Goal: Task Accomplishment & Management: Manage account settings

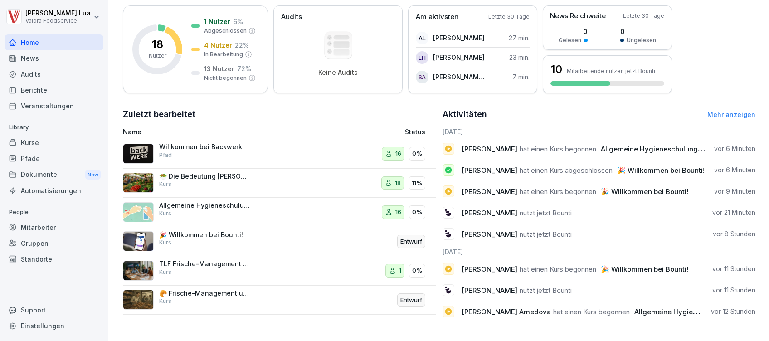
scroll to position [78, 0]
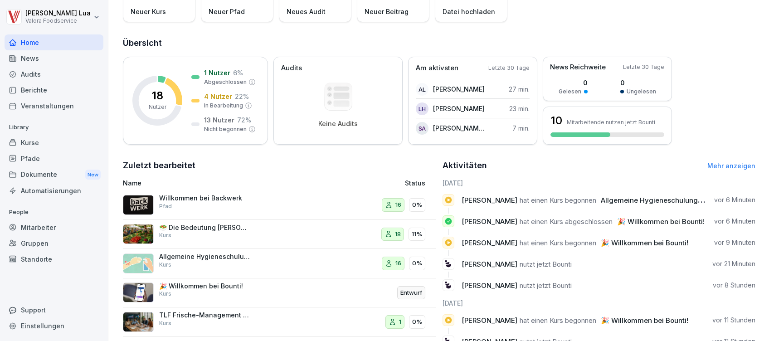
click at [34, 225] on div "Mitarbeiter" at bounding box center [54, 227] width 99 height 16
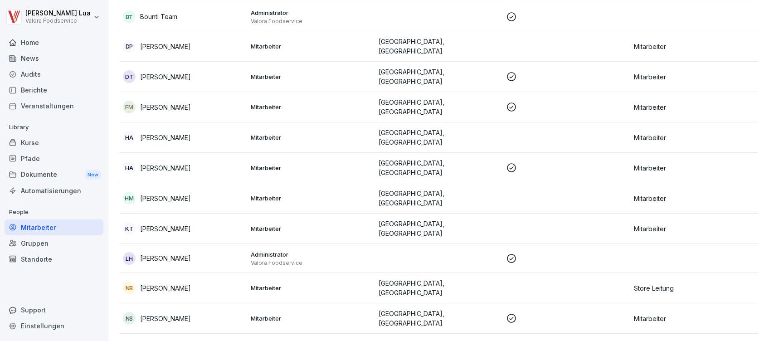
scroll to position [311, 0]
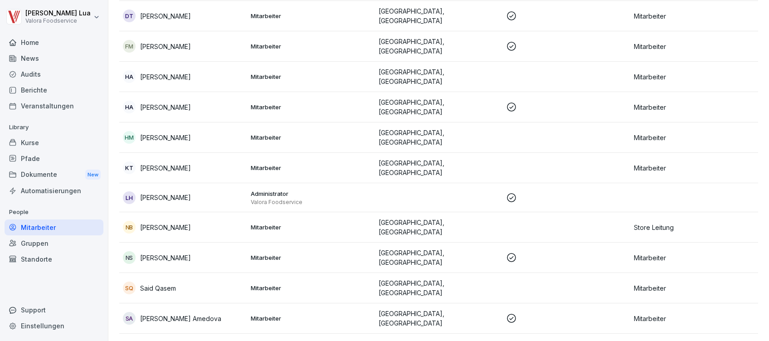
click at [415, 212] on td "[GEOGRAPHIC_DATA], [GEOGRAPHIC_DATA]" at bounding box center [439, 227] width 128 height 30
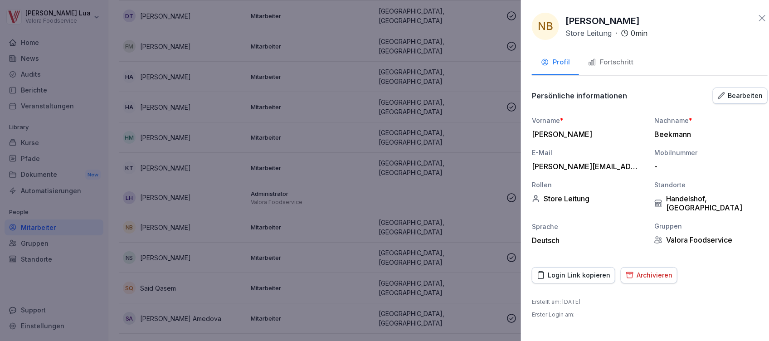
click at [236, 85] on div at bounding box center [384, 170] width 769 height 341
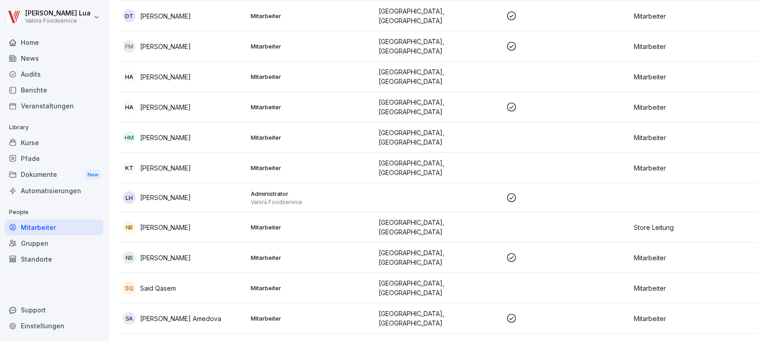
click at [37, 41] on div "Home" at bounding box center [54, 42] width 99 height 16
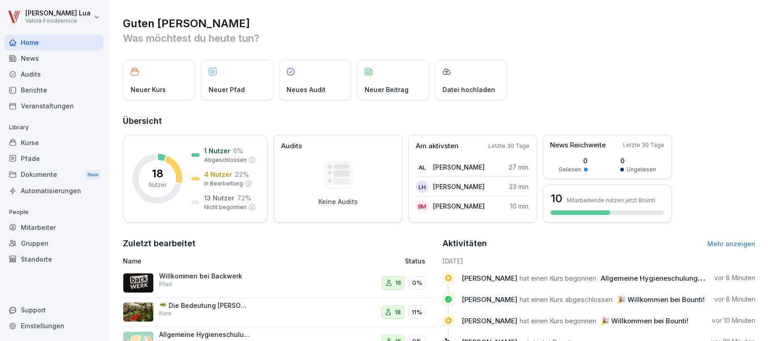
click at [26, 155] on div "Pfade" at bounding box center [54, 158] width 99 height 16
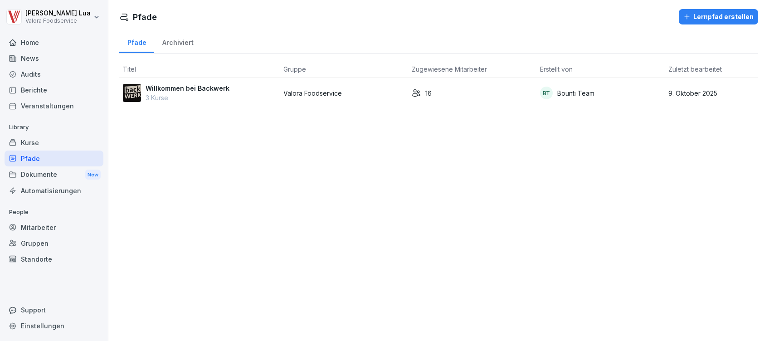
click at [174, 94] on p "3 Kurse" at bounding box center [187, 98] width 84 height 10
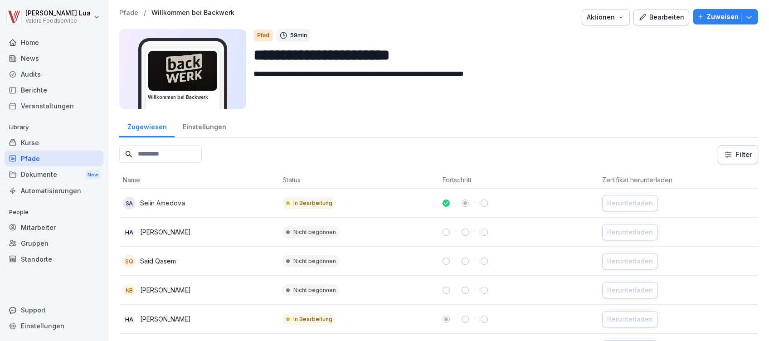
click at [744, 18] on icon "button" at bounding box center [748, 16] width 9 height 9
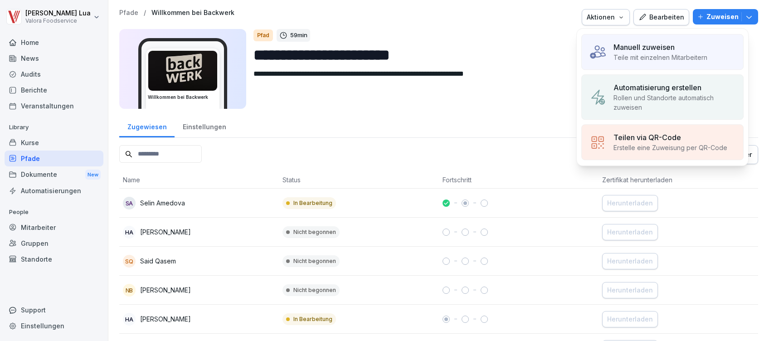
click at [642, 58] on p "Teile mit einzelnen Mitarbeitern" at bounding box center [660, 58] width 94 height 10
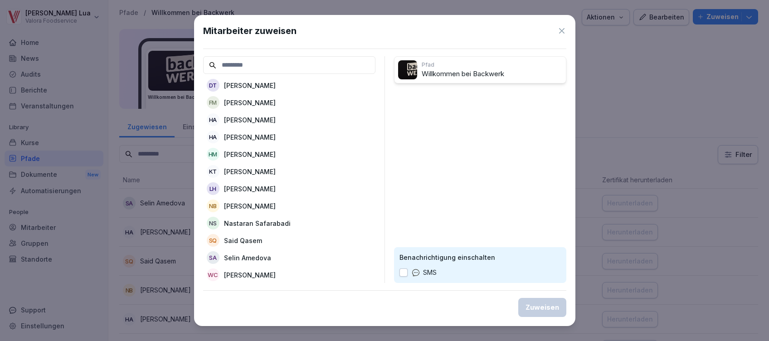
scroll to position [131, 0]
click at [255, 201] on p "[PERSON_NAME]" at bounding box center [250, 206] width 52 height 10
click at [544, 310] on div "Zuweisen" at bounding box center [542, 307] width 34 height 10
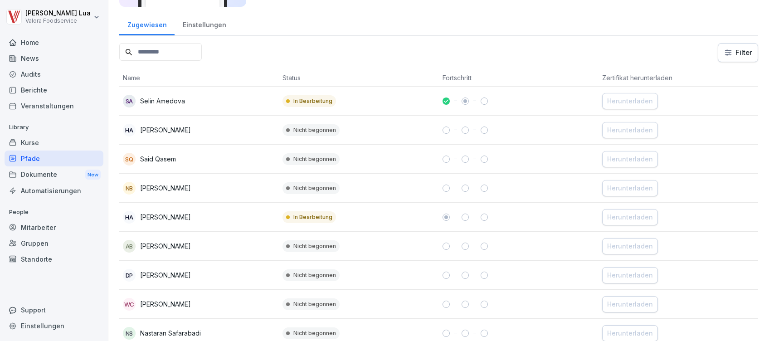
scroll to position [121, 0]
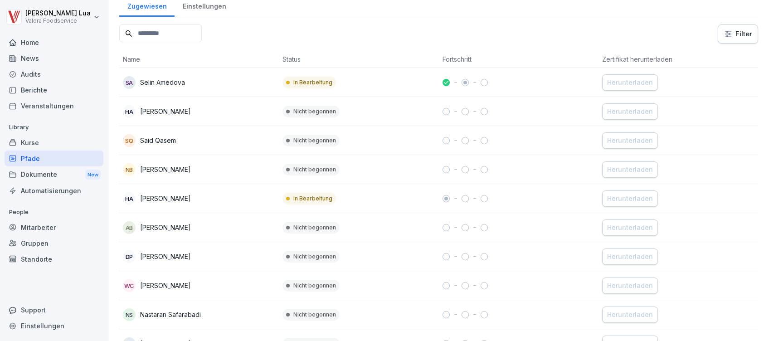
click at [218, 165] on div "NB [PERSON_NAME]" at bounding box center [199, 169] width 152 height 13
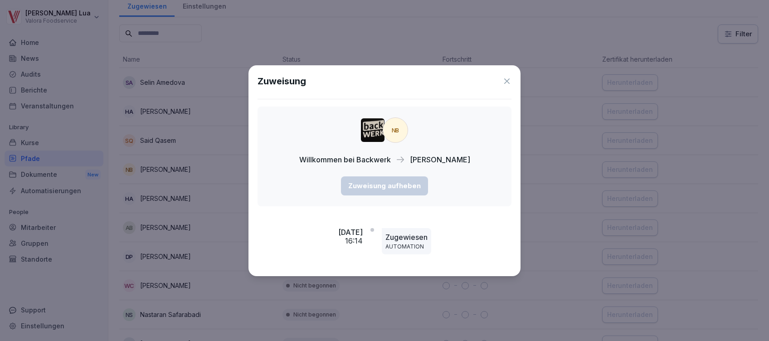
click at [507, 83] on icon at bounding box center [506, 81] width 9 height 9
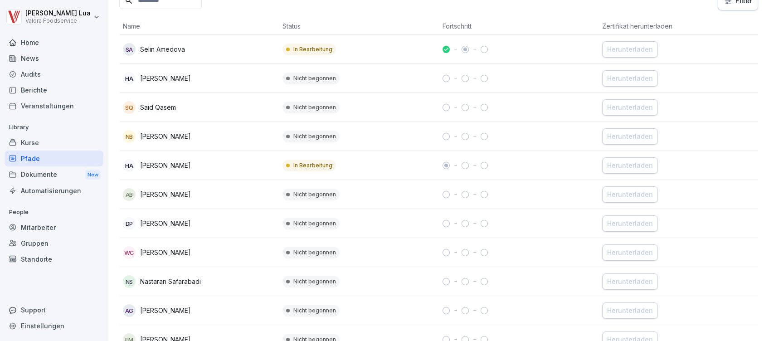
scroll to position [0, 0]
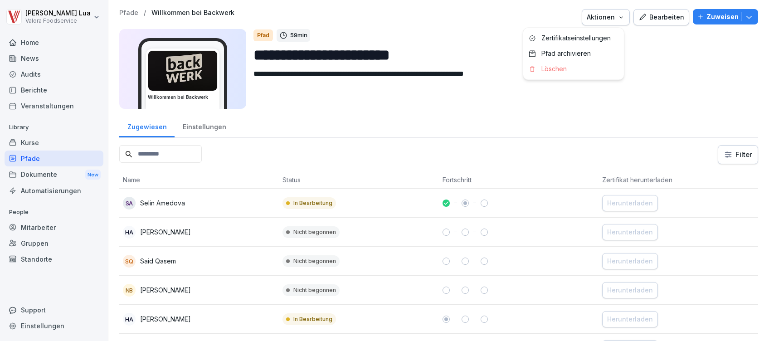
click at [617, 17] on icon "button" at bounding box center [620, 17] width 7 height 7
click at [206, 126] on div "Einstellungen" at bounding box center [203, 125] width 59 height 23
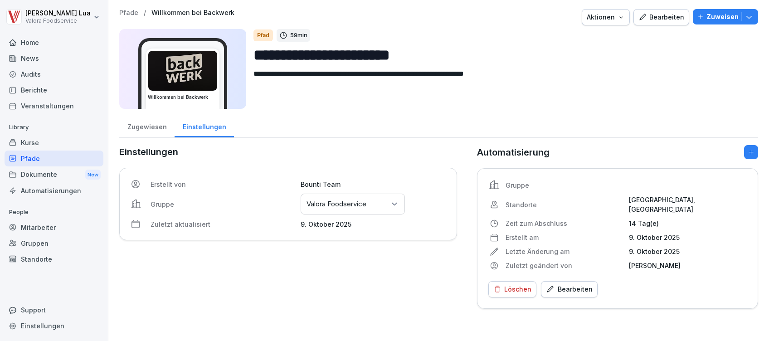
click at [36, 143] on div "Kurse" at bounding box center [54, 143] width 99 height 16
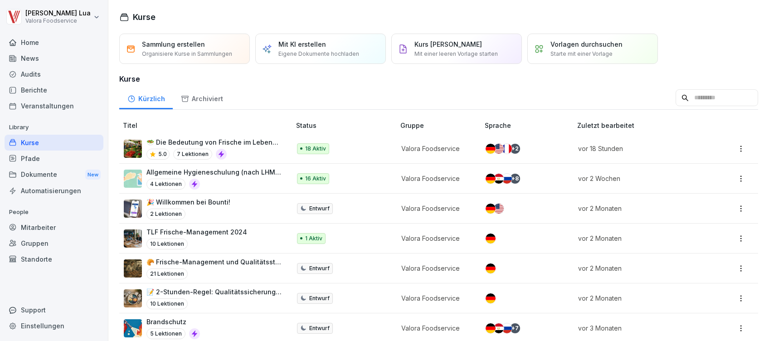
click at [36, 223] on div "Mitarbeiter" at bounding box center [54, 227] width 99 height 16
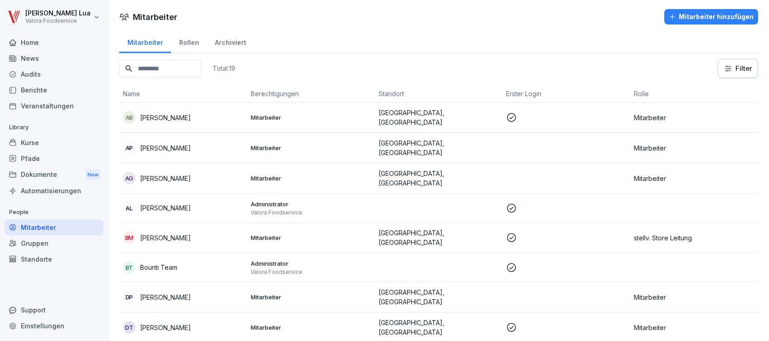
click at [33, 160] on div "Pfade" at bounding box center [54, 158] width 99 height 16
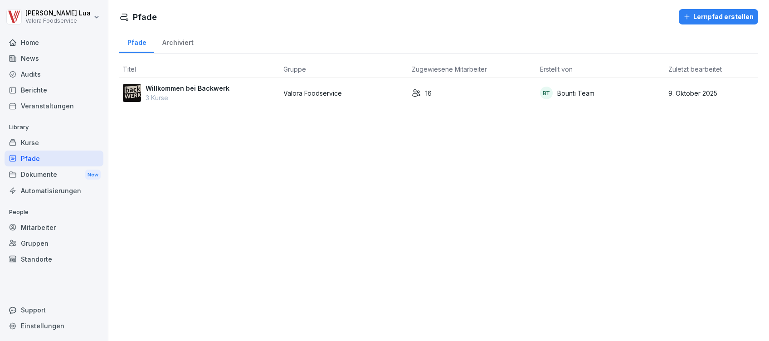
click at [567, 95] on p "Bounti Team" at bounding box center [575, 93] width 37 height 10
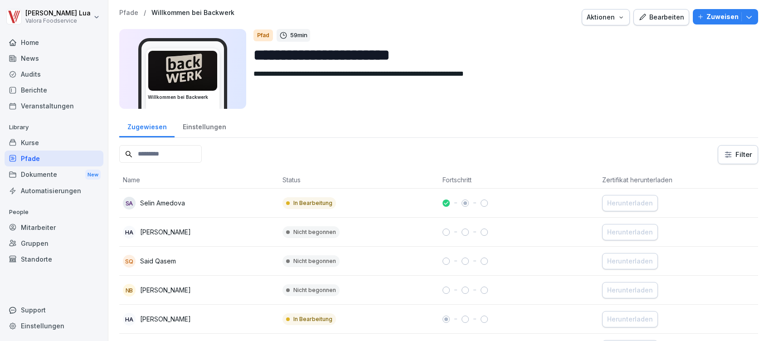
click at [744, 15] on icon "button" at bounding box center [748, 16] width 9 height 9
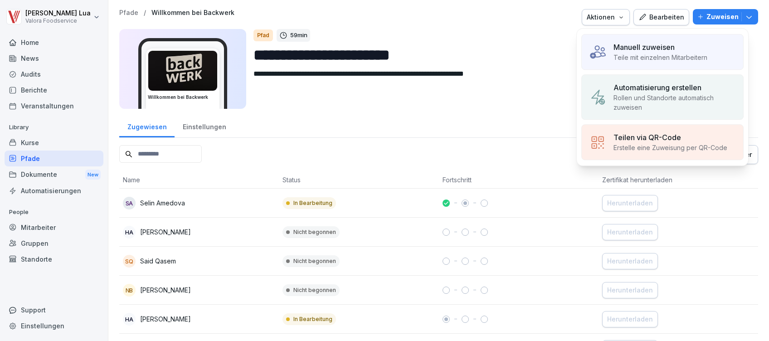
click at [670, 144] on p "Erstelle eine Zuweisung per QR-Code" at bounding box center [670, 148] width 114 height 10
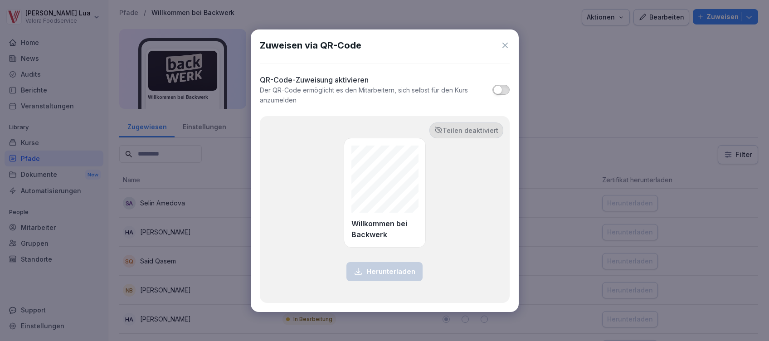
click at [497, 89] on span "button" at bounding box center [497, 89] width 9 height 9
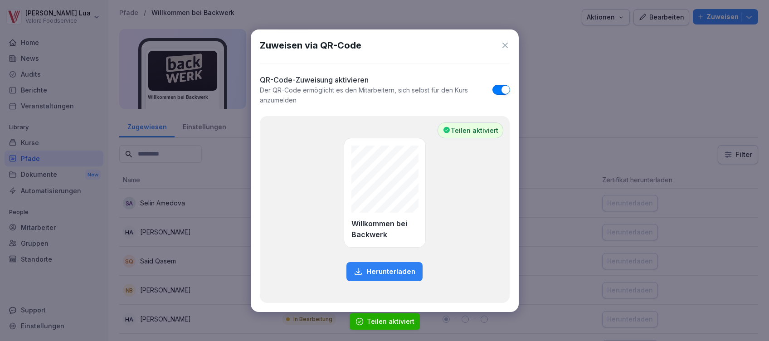
click at [497, 89] on button "button" at bounding box center [500, 90] width 17 height 10
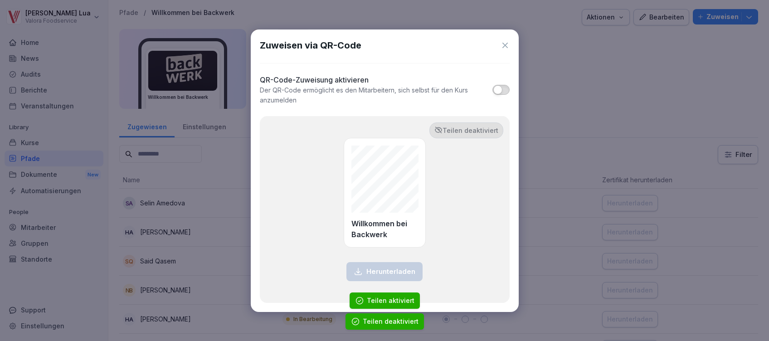
click at [506, 44] on icon at bounding box center [504, 45] width 5 height 5
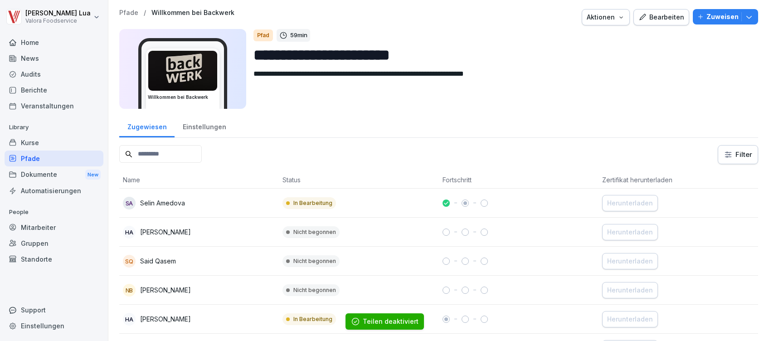
click at [744, 15] on icon "button" at bounding box center [748, 16] width 9 height 9
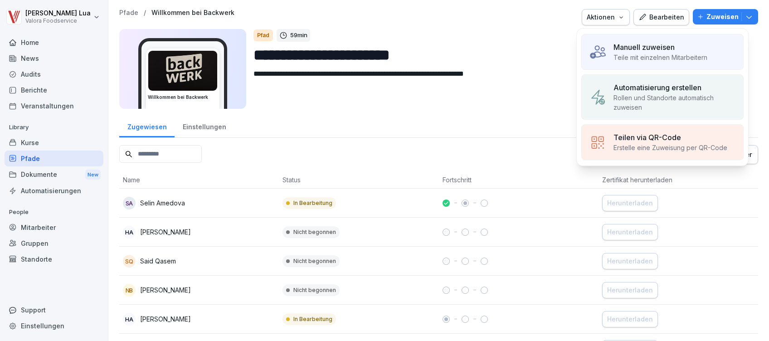
click at [642, 53] on p "Teile mit einzelnen Mitarbeitern" at bounding box center [660, 58] width 94 height 10
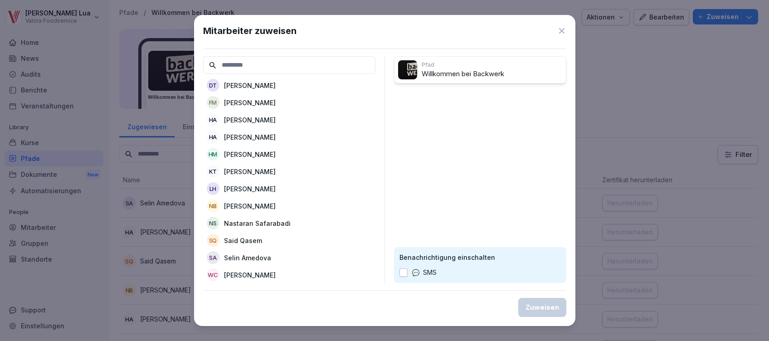
scroll to position [131, 0]
click at [261, 201] on p "[PERSON_NAME]" at bounding box center [250, 206] width 52 height 10
drag, startPoint x: 463, startPoint y: 95, endPoint x: 429, endPoint y: 98, distance: 34.1
click at [429, 98] on p "[PERSON_NAME]" at bounding box center [441, 97] width 52 height 10
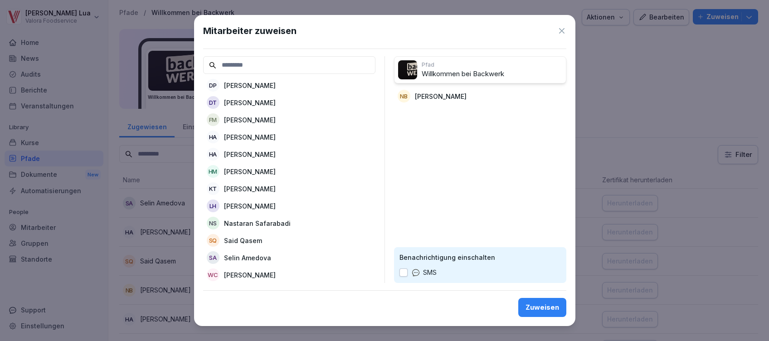
scroll to position [131, 0]
click at [260, 201] on p "[PERSON_NAME]" at bounding box center [250, 206] width 52 height 10
click at [539, 303] on div "Zuweisen" at bounding box center [542, 307] width 34 height 10
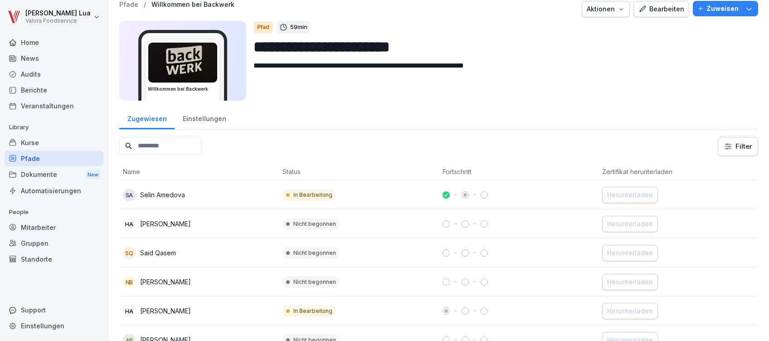
scroll to position [0, 0]
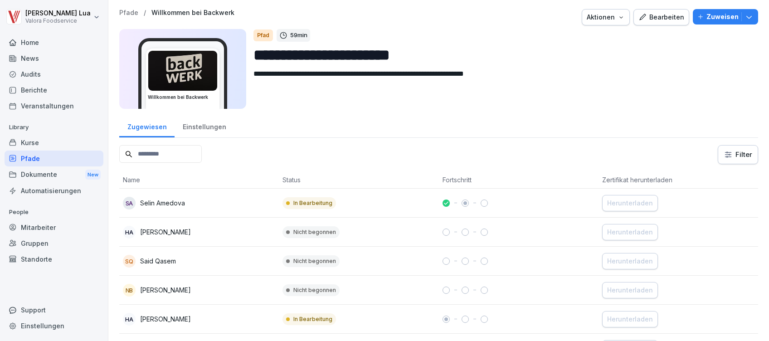
click at [201, 129] on div "Einstellungen" at bounding box center [203, 125] width 59 height 23
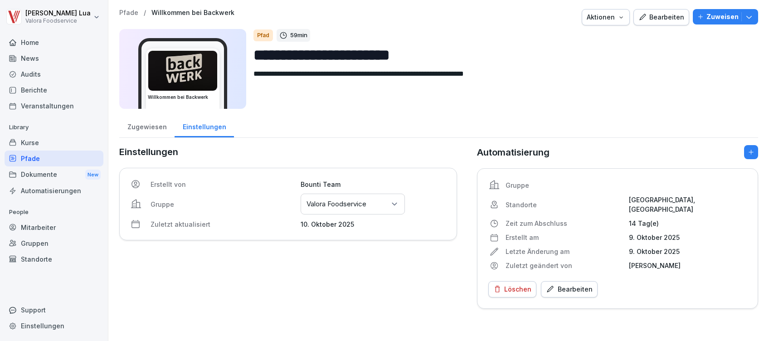
click at [158, 125] on div "Zugewiesen" at bounding box center [146, 125] width 55 height 23
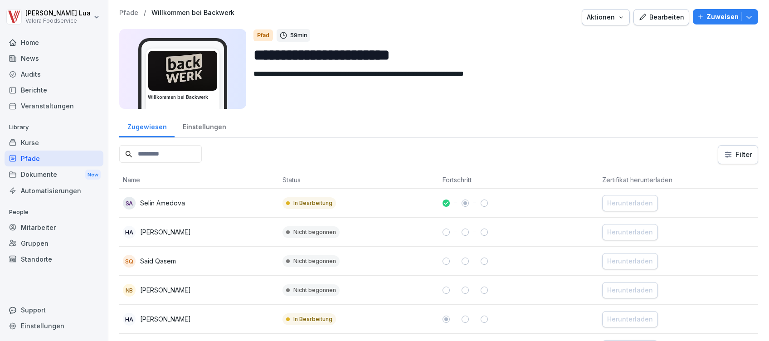
click at [595, 12] on div "Aktionen" at bounding box center [605, 17] width 38 height 10
click at [744, 14] on icon "button" at bounding box center [748, 16] width 9 height 9
click at [47, 179] on div "Dokumente New" at bounding box center [54, 174] width 99 height 17
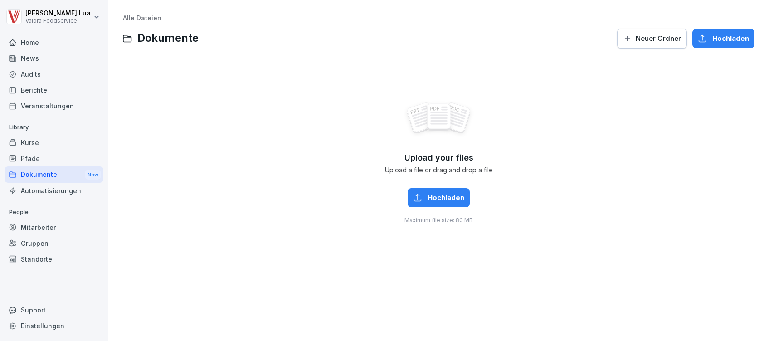
click at [47, 186] on div "Automatisierungen" at bounding box center [54, 191] width 99 height 16
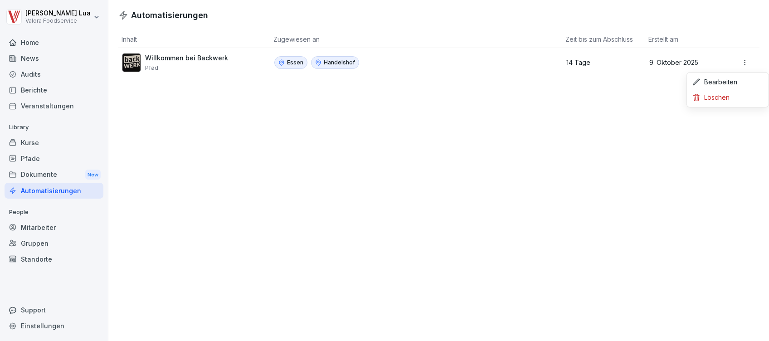
click at [734, 58] on html "Andreas Lua Valora Foodservice Home News Audits Berichte Veranstaltungen Librar…" at bounding box center [384, 170] width 769 height 341
drag, startPoint x: 194, startPoint y: 64, endPoint x: 171, endPoint y: 59, distance: 23.7
click at [171, 59] on p "Willkommen bei Backwerk" at bounding box center [186, 58] width 83 height 8
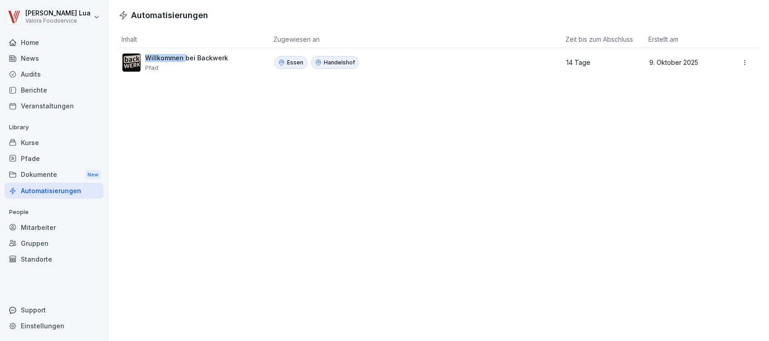
click at [171, 59] on p "Willkommen bei Backwerk" at bounding box center [186, 58] width 83 height 8
drag, startPoint x: 171, startPoint y: 59, endPoint x: 128, endPoint y: 62, distance: 43.1
click at [128, 62] on img at bounding box center [131, 62] width 18 height 18
click at [129, 62] on img at bounding box center [131, 62] width 18 height 18
click at [566, 221] on div "Automatisierungen Inhalt Zugewiesen an Zeit bis zum Abschluss Erstellt am Willk…" at bounding box center [438, 170] width 660 height 341
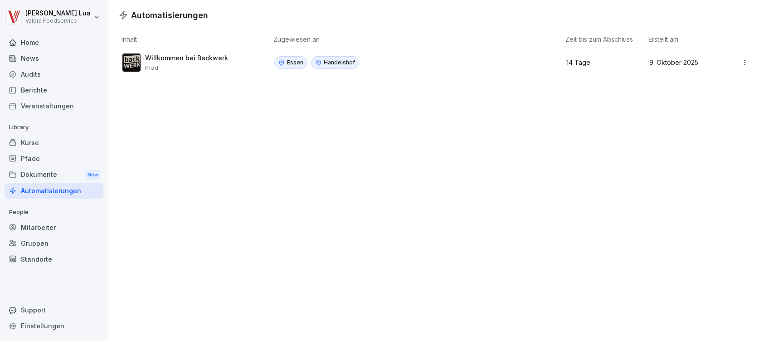
click at [35, 320] on div "Einstellungen" at bounding box center [54, 326] width 99 height 16
select select "**"
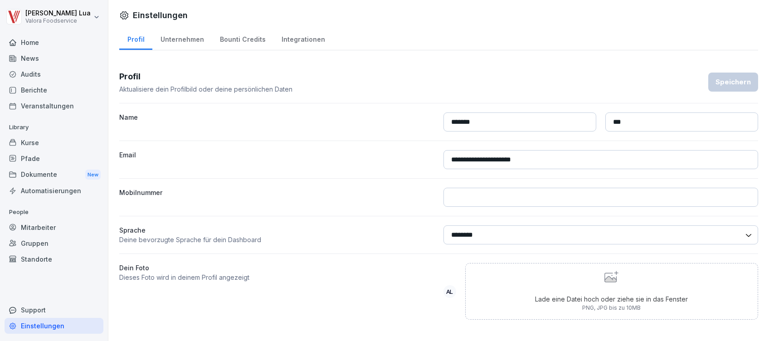
click at [39, 225] on div "Mitarbeiter" at bounding box center [54, 227] width 99 height 16
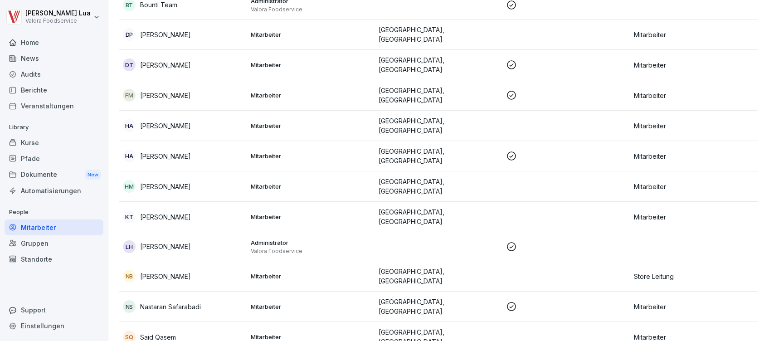
scroll to position [302, 0]
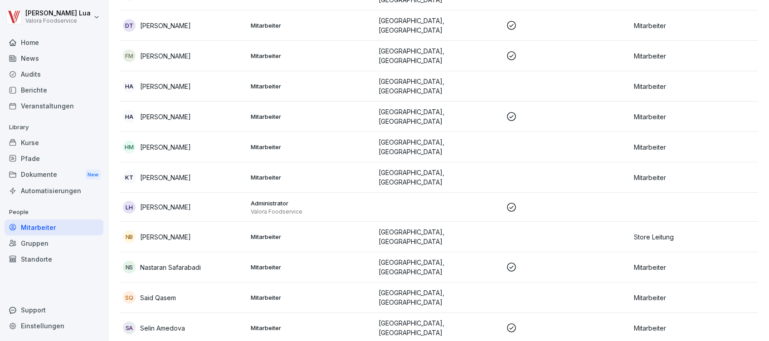
drag, startPoint x: 537, startPoint y: 221, endPoint x: 225, endPoint y: 224, distance: 312.7
click at [225, 230] on div "NB [PERSON_NAME]" at bounding box center [183, 236] width 121 height 13
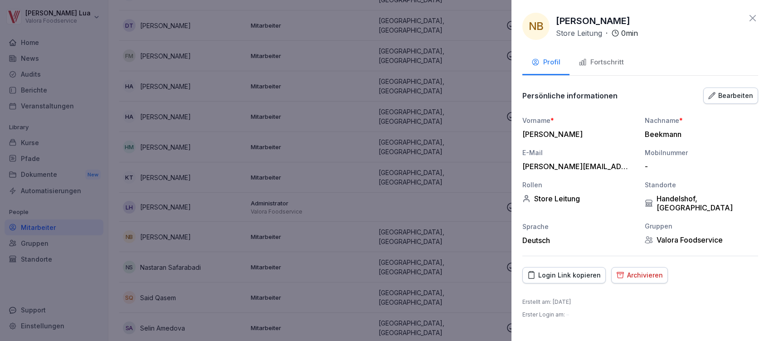
click at [594, 66] on div "Fortschritt" at bounding box center [600, 62] width 45 height 10
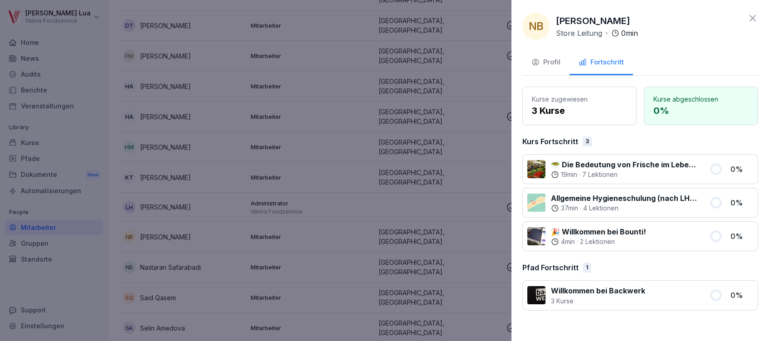
drag, startPoint x: 600, startPoint y: 297, endPoint x: 578, endPoint y: 308, distance: 23.7
click at [578, 308] on div "Willkommen bei Backwerk 3 Kurse 0 %" at bounding box center [640, 295] width 236 height 30
click at [579, 297] on p "3 Kurse" at bounding box center [598, 301] width 94 height 10
click at [542, 59] on div "Profil" at bounding box center [545, 62] width 29 height 10
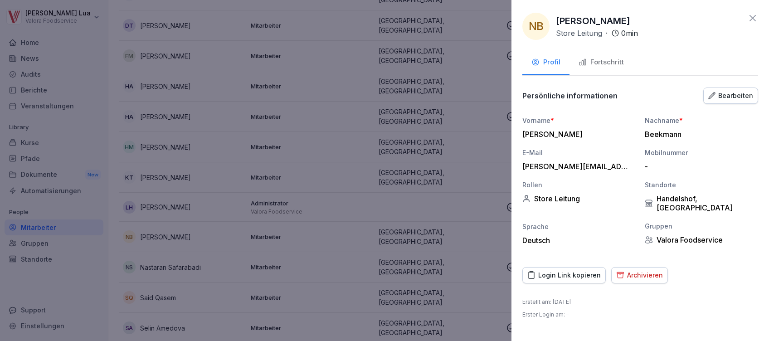
click at [571, 270] on div "Login Link kopieren" at bounding box center [563, 275] width 73 height 10
